Goal: Transaction & Acquisition: Purchase product/service

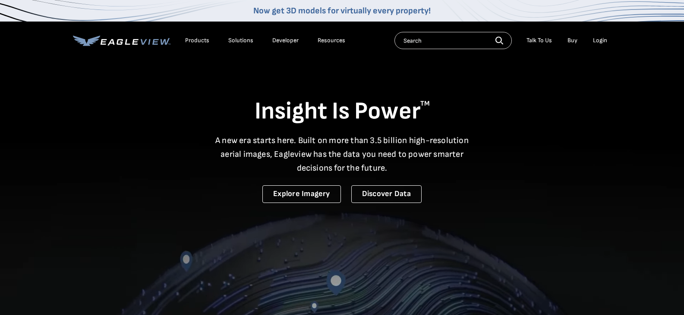
click at [598, 40] on div "Login" at bounding box center [600, 41] width 14 height 8
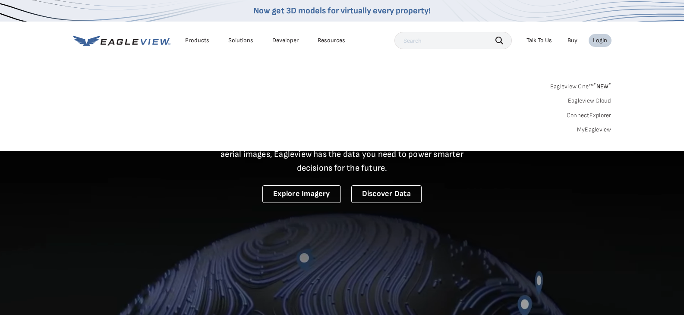
click at [591, 127] on link "MyEagleview" at bounding box center [594, 130] width 35 height 8
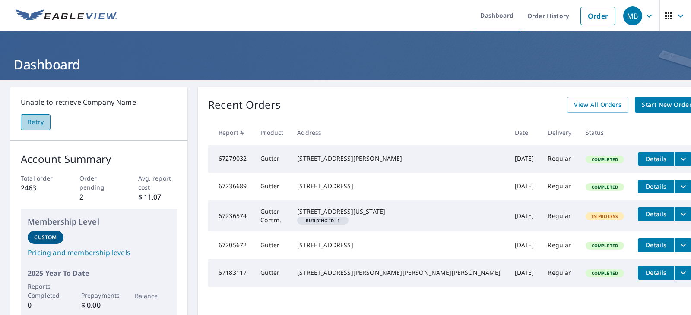
click at [35, 120] on span "Retry" at bounding box center [36, 122] width 16 height 11
click at [641, 105] on span "Start New Order" at bounding box center [666, 105] width 50 height 11
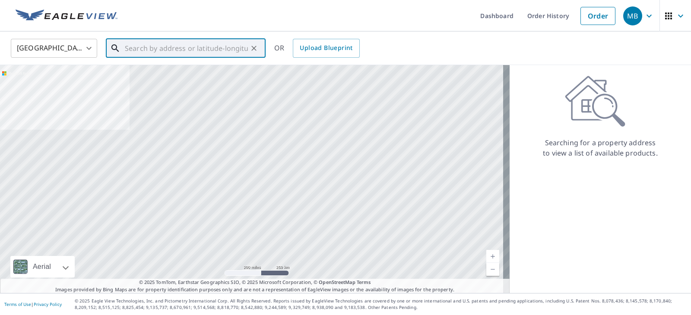
click at [130, 48] on input "text" at bounding box center [186, 48] width 123 height 24
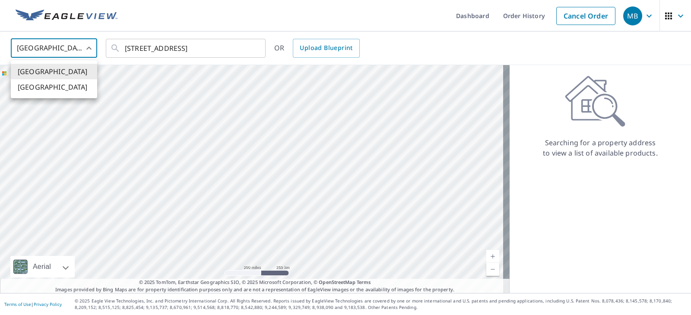
click at [88, 48] on body "MB MB Dashboard Order History Cancel Order MB [GEOGRAPHIC_DATA] [GEOGRAPHIC_DAT…" at bounding box center [345, 157] width 691 height 315
click at [89, 48] on div at bounding box center [345, 157] width 691 height 315
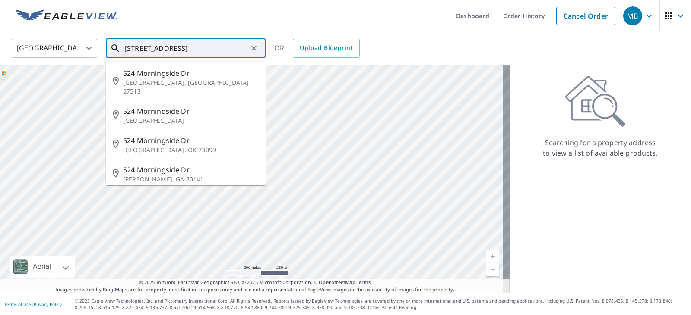
click at [215, 48] on input "[STREET_ADDRESS]" at bounding box center [186, 48] width 123 height 24
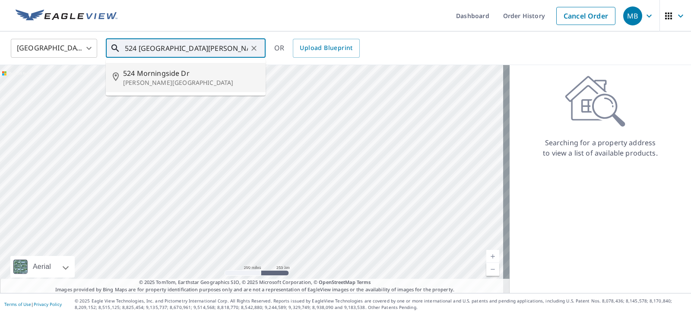
click at [173, 74] on span "524 Morningside Dr" at bounding box center [191, 73] width 136 height 10
type input "[STREET_ADDRESS][PERSON_NAME]"
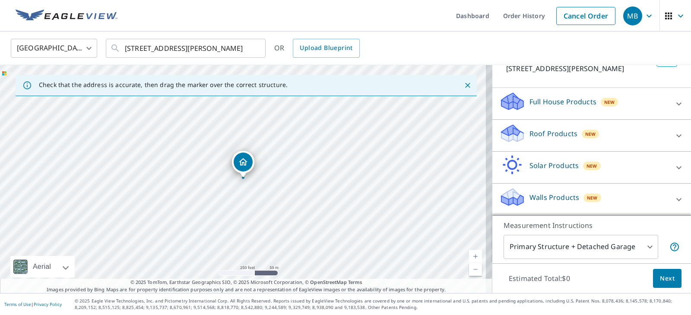
scroll to position [77, 0]
click at [507, 132] on icon at bounding box center [512, 130] width 22 height 11
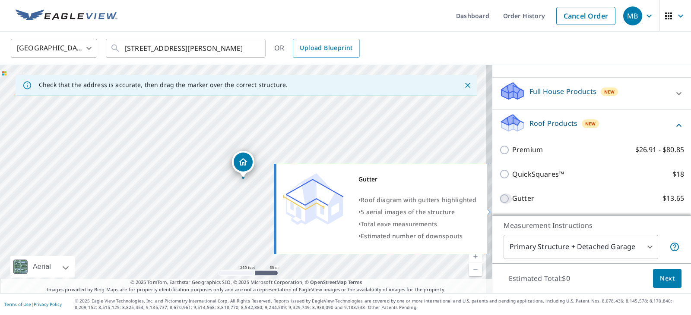
click at [500, 204] on input "Gutter $13.65" at bounding box center [505, 199] width 13 height 10
checkbox input "true"
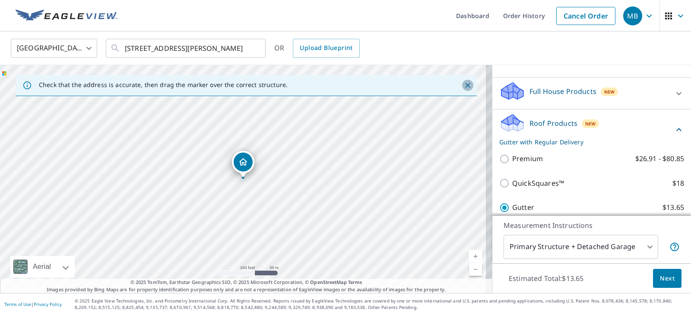
click at [463, 86] on icon "Close" at bounding box center [467, 85] width 9 height 9
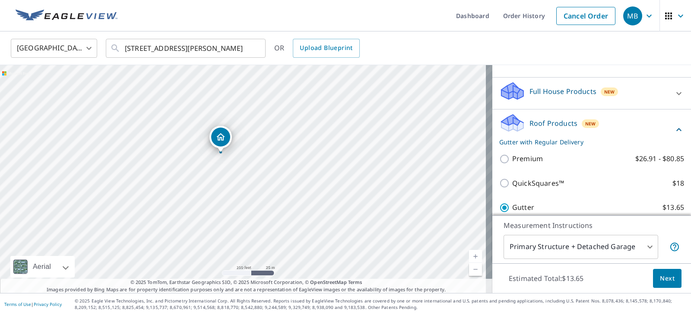
drag, startPoint x: 158, startPoint y: 167, endPoint x: 251, endPoint y: 89, distance: 121.1
click at [249, 89] on div "[STREET_ADDRESS][PERSON_NAME]" at bounding box center [246, 179] width 492 height 228
drag, startPoint x: 163, startPoint y: 176, endPoint x: 320, endPoint y: 164, distance: 158.0
click at [320, 164] on div "[STREET_ADDRESS][PERSON_NAME]" at bounding box center [246, 179] width 492 height 228
click at [238, 128] on icon "Dropped pin, building 1, Residential property, 524 Morningside Dr Glen Burnie, …" at bounding box center [239, 126] width 9 height 7
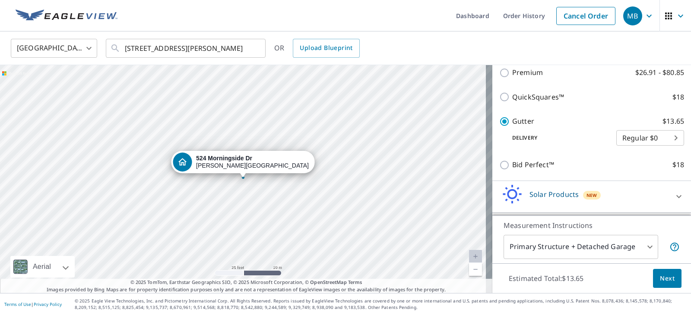
scroll to position [203, 0]
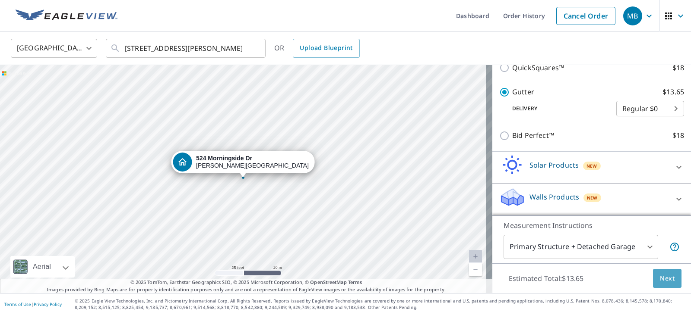
click at [666, 281] on span "Next" at bounding box center [666, 279] width 15 height 11
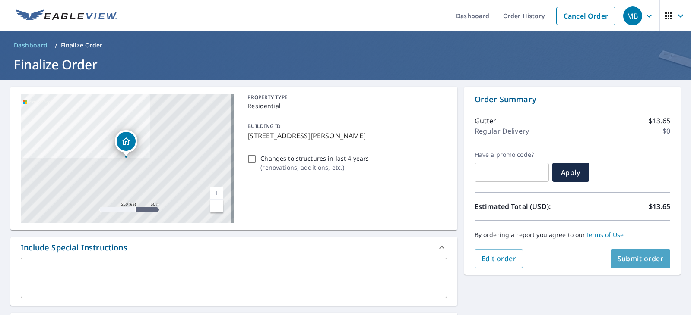
click at [632, 259] on span "Submit order" at bounding box center [640, 258] width 46 height 9
